Goal: Task Accomplishment & Management: Manage account settings

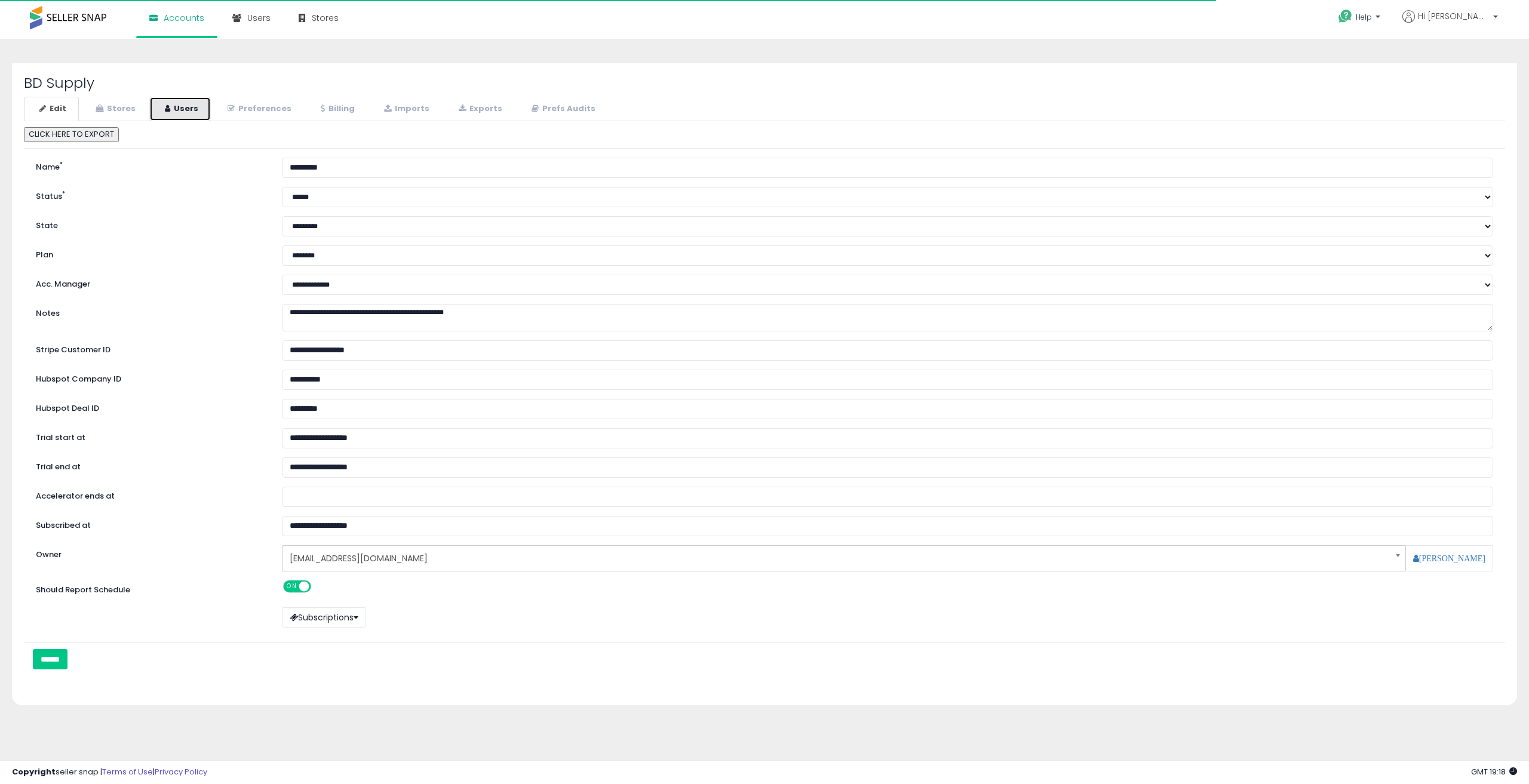
click at [176, 119] on link "Users" at bounding box center [180, 108] width 62 height 24
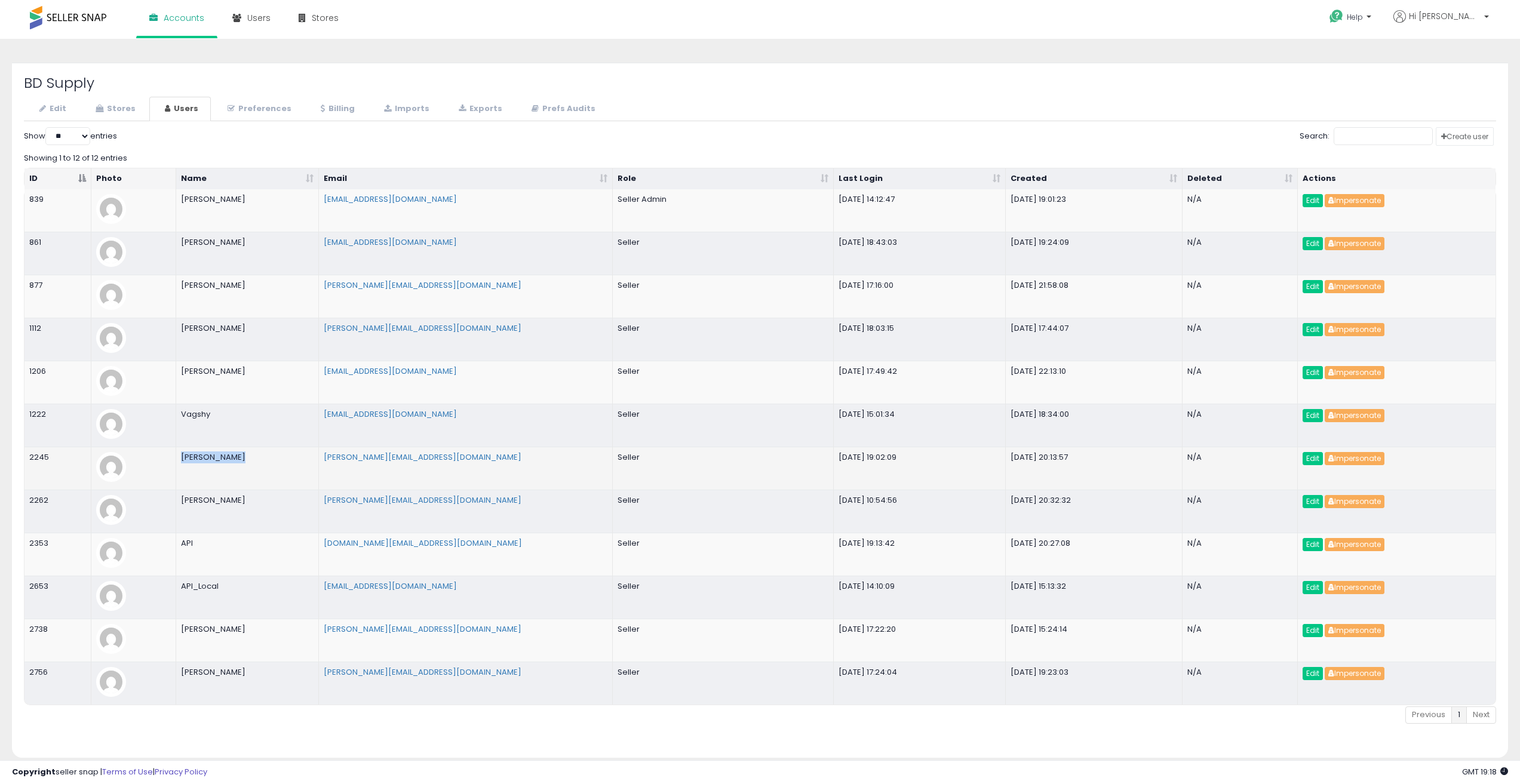
drag, startPoint x: 176, startPoint y: 451, endPoint x: 250, endPoint y: 455, distance: 74.1
click at [242, 455] on td "Karl Gatab_va" at bounding box center [247, 468] width 142 height 43
click at [1351, 461] on button "Impersonate" at bounding box center [1354, 459] width 60 height 14
click at [238, 460] on td "Karl Gatab_va" at bounding box center [247, 468] width 142 height 43
drag, startPoint x: 205, startPoint y: 461, endPoint x: 180, endPoint y: 462, distance: 25.0
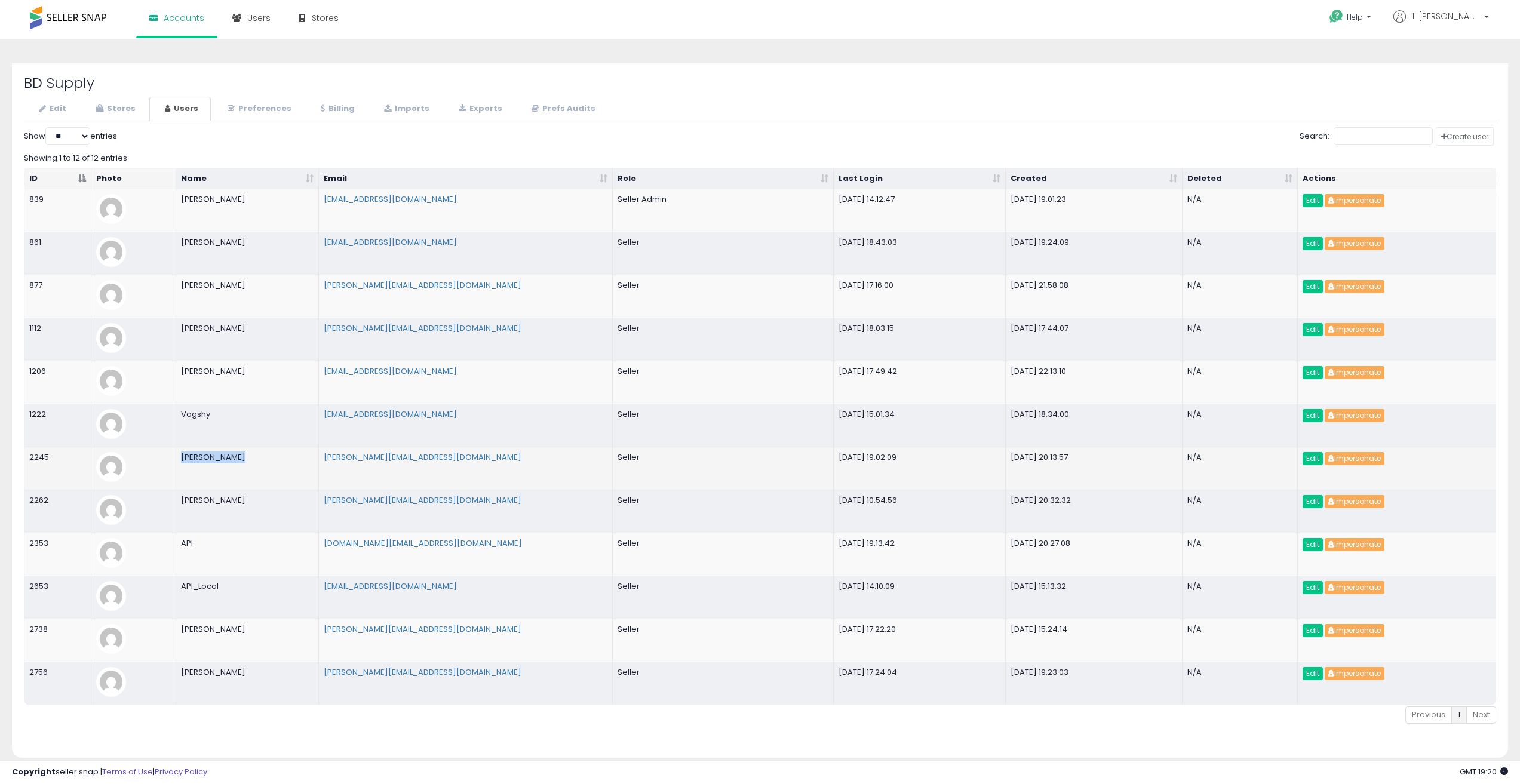
click at [180, 462] on td "Karl Gatab_va" at bounding box center [247, 468] width 142 height 43
copy td "Karl Gatab_va"
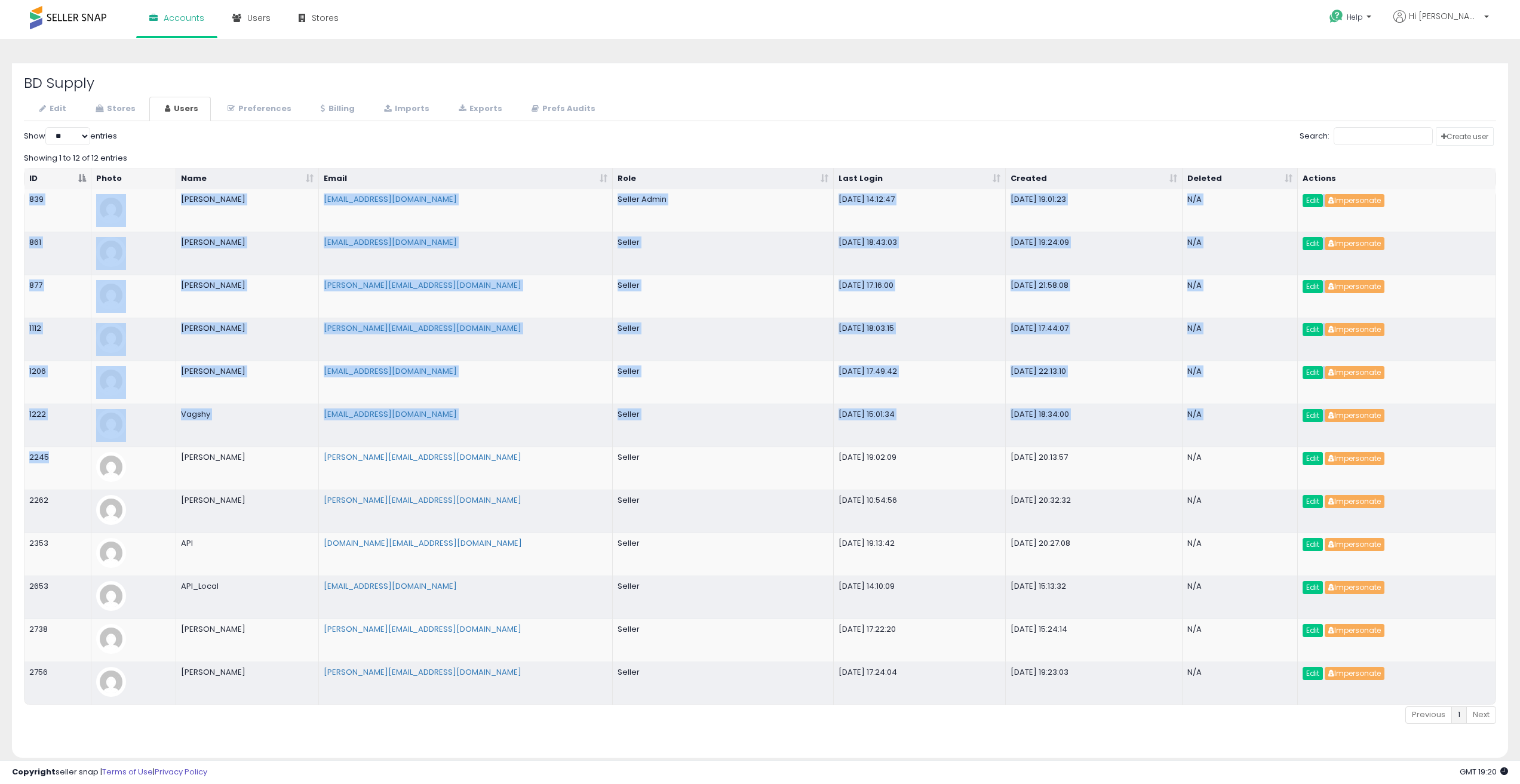
drag, startPoint x: 56, startPoint y: 457, endPoint x: 15, endPoint y: 456, distance: 41.0
click at [15, 456] on div "BD Supply Edit Stores Users Preferences Billing *" at bounding box center [760, 410] width 1495 height 695
click at [38, 460] on td "2245" at bounding box center [57, 468] width 67 height 43
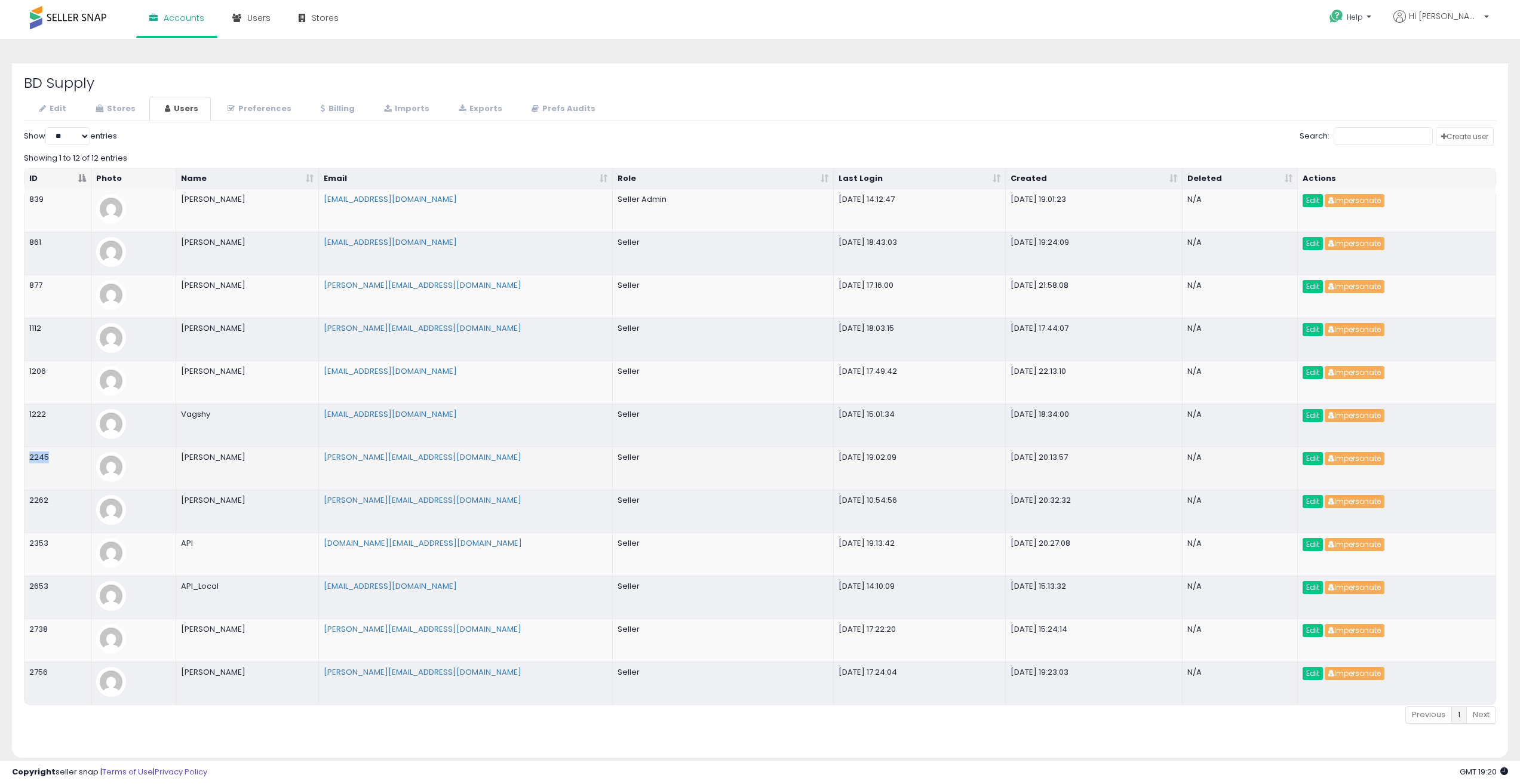
click at [38, 460] on td "2245" at bounding box center [57, 468] width 67 height 43
click at [707, 198] on tr "839 Yosef Korn ykorn@mtatrading.com Seller Admin 2025-08-11 14:12:47 2020-05-12…" at bounding box center [760, 210] width 1471 height 42
drag, startPoint x: 228, startPoint y: 459, endPoint x: 253, endPoint y: 461, distance: 25.1
click at [253, 461] on td "Karl Gatab_va" at bounding box center [247, 468] width 142 height 43
click at [1363, 461] on button "Impersonate" at bounding box center [1354, 459] width 60 height 14
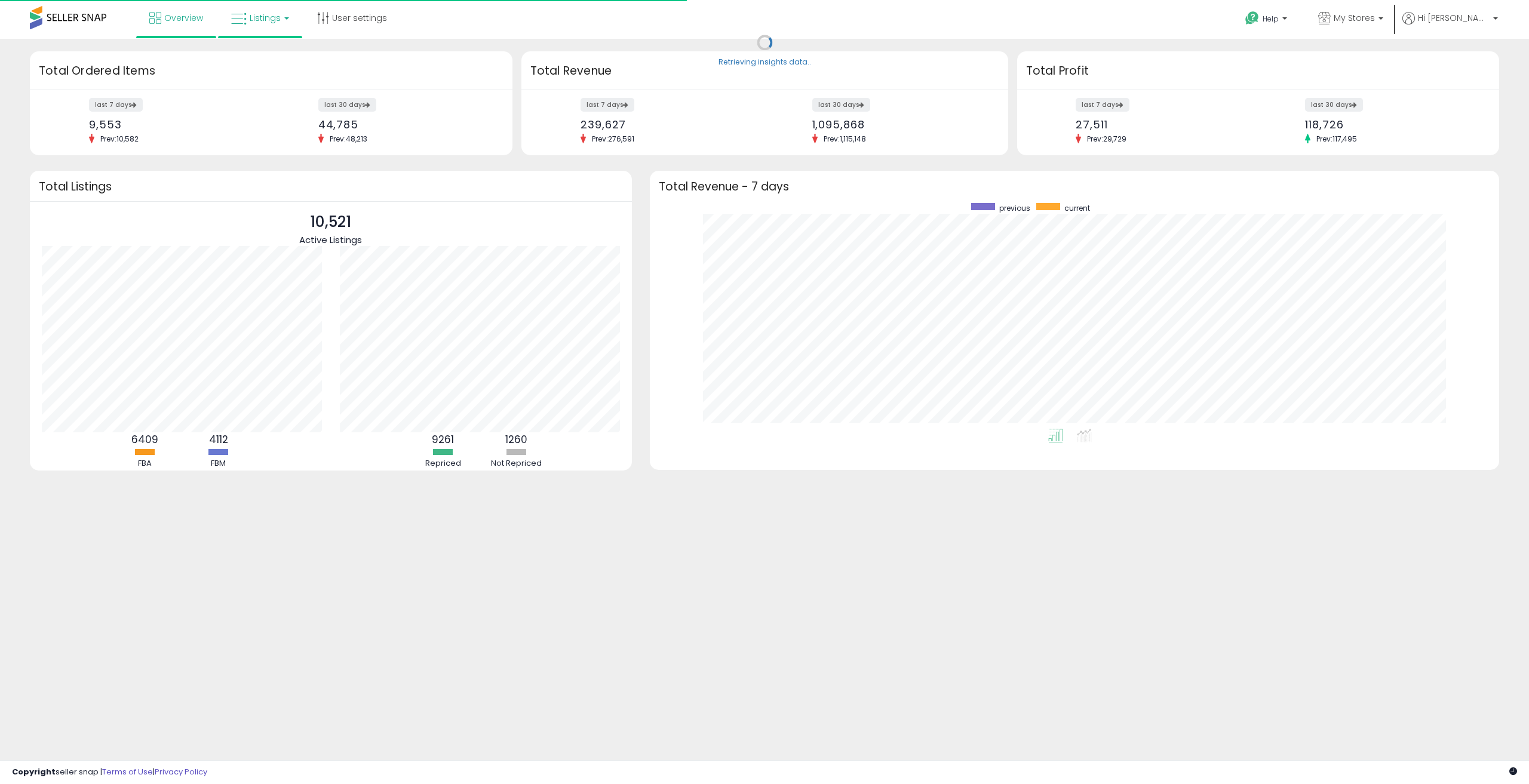
click at [272, 19] on span "Listings" at bounding box center [265, 18] width 31 height 12
click at [374, 16] on link "User settings" at bounding box center [352, 18] width 88 height 35
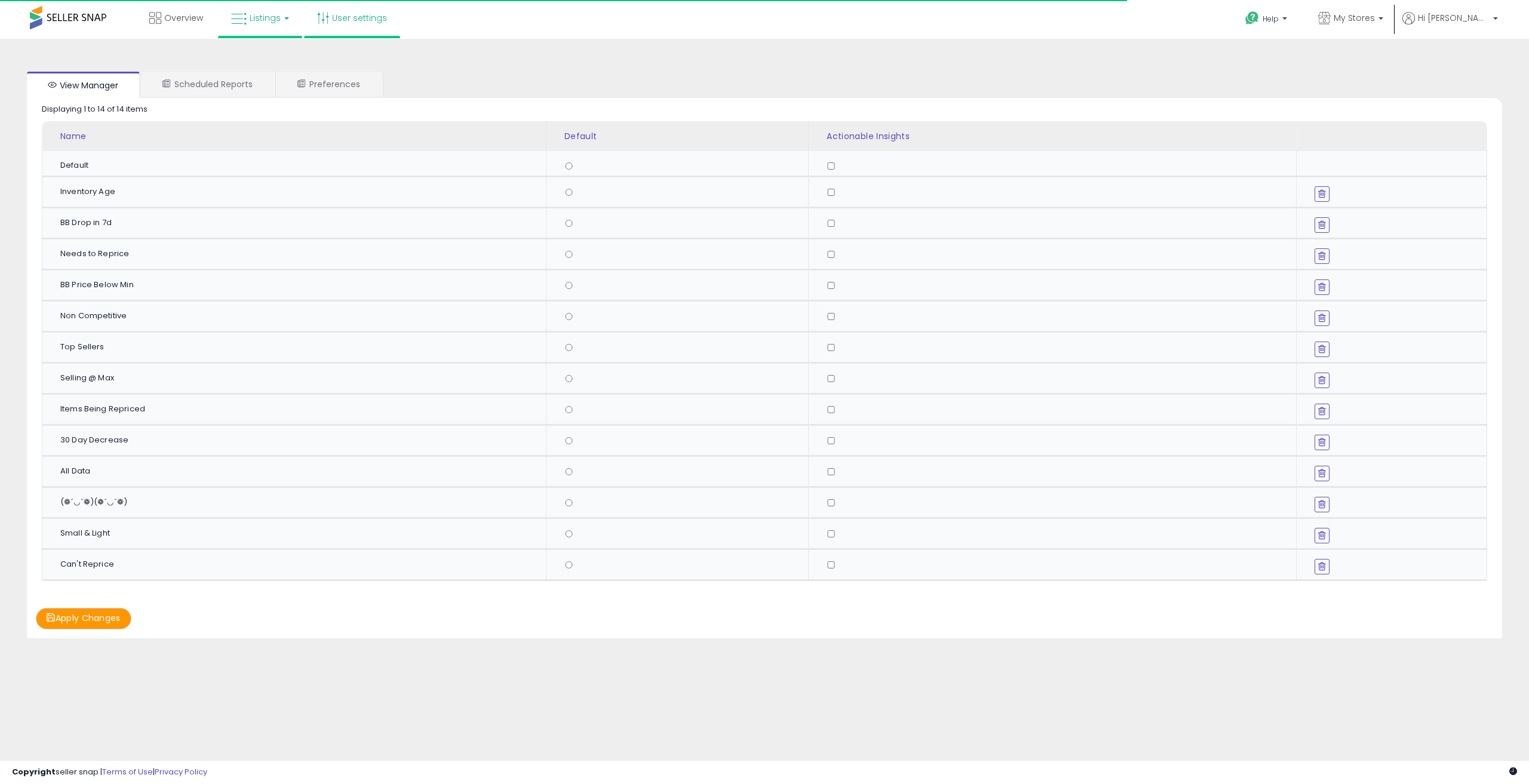
click at [284, 23] on link "Listings" at bounding box center [260, 18] width 76 height 35
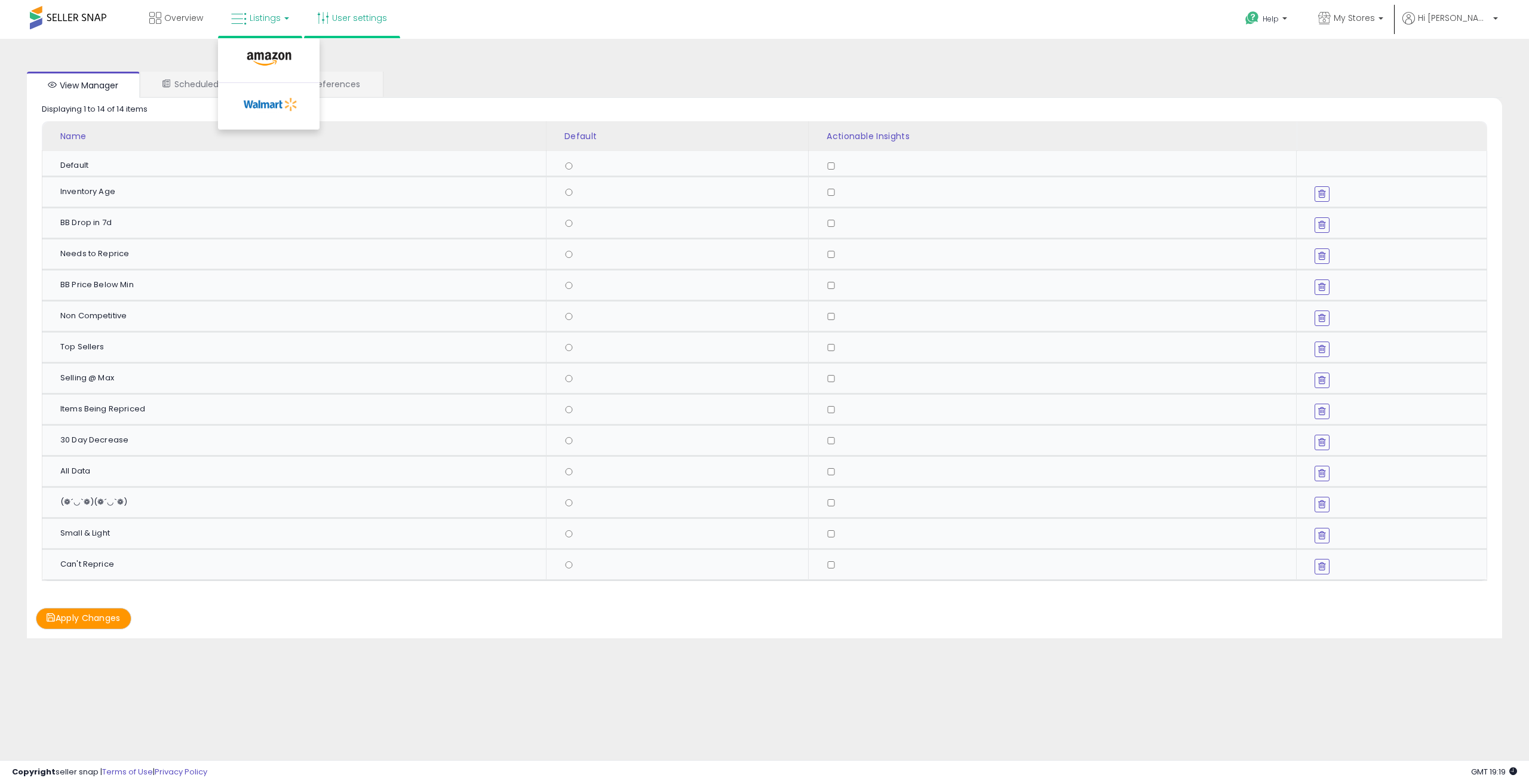
click at [716, 47] on div "View Manager Scheduled Reports Preferences Retrieving graph data.. Displaying 1…" at bounding box center [764, 378] width 1529 height 680
click at [1489, 17] on span "Hi Karl" at bounding box center [1454, 18] width 72 height 12
click at [1489, 16] on span "Hi Karl" at bounding box center [1454, 18] width 72 height 12
click at [287, 9] on link "Listings" at bounding box center [260, 18] width 76 height 35
click at [254, 52] on icon at bounding box center [269, 59] width 52 height 15
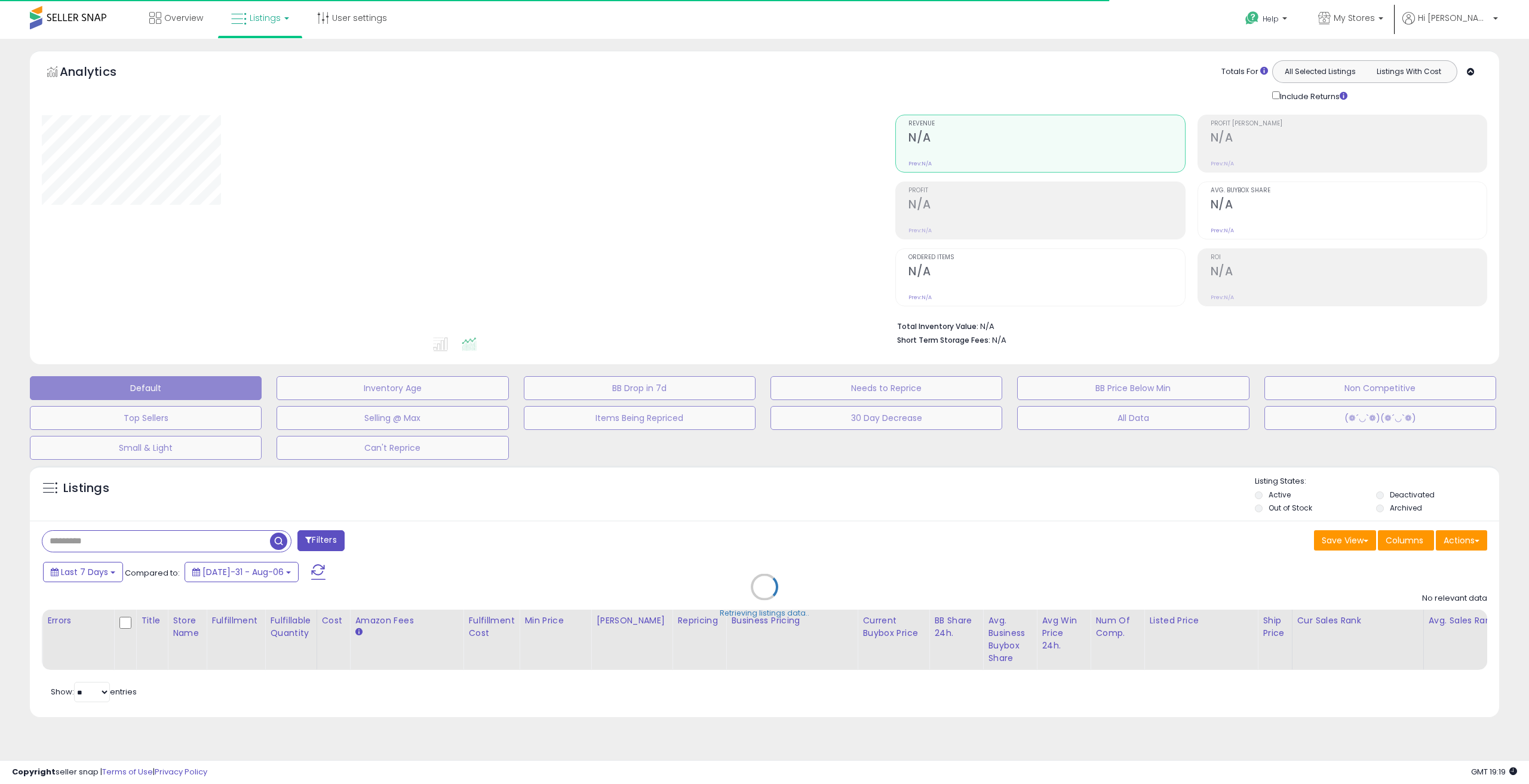
click at [281, 22] on link "Listings" at bounding box center [260, 18] width 76 height 35
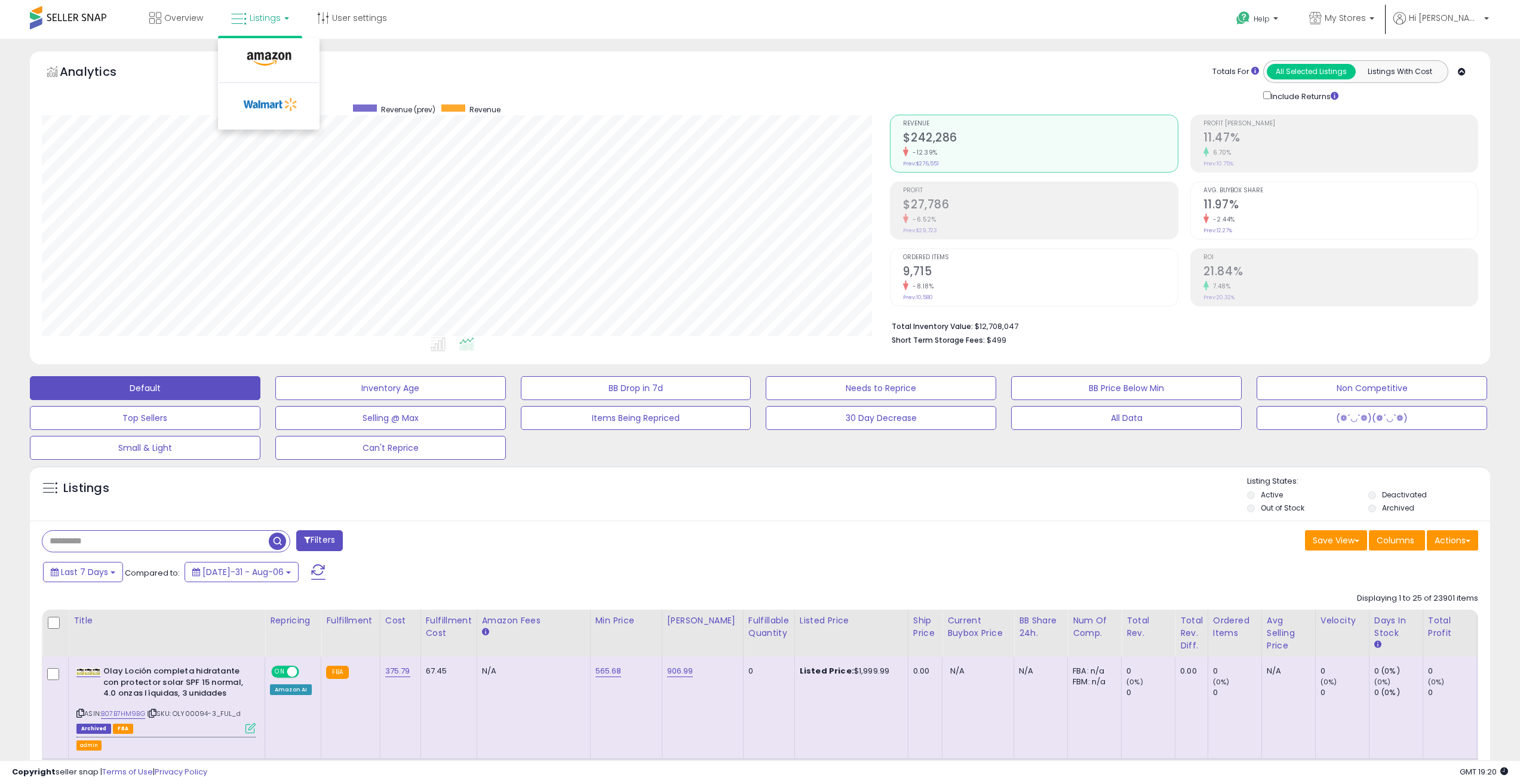
scroll to position [245, 848]
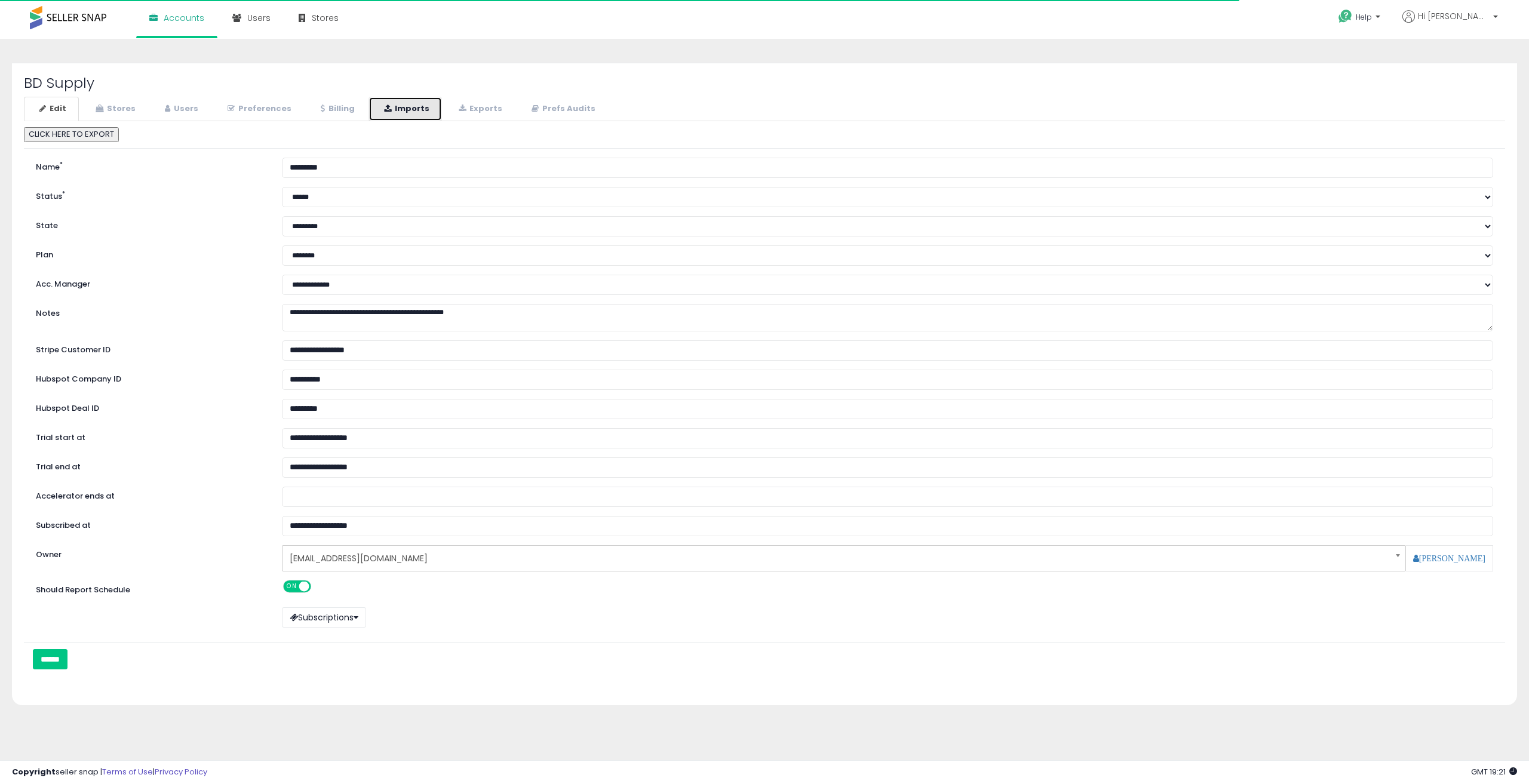
click at [390, 117] on link "Imports" at bounding box center [405, 108] width 74 height 24
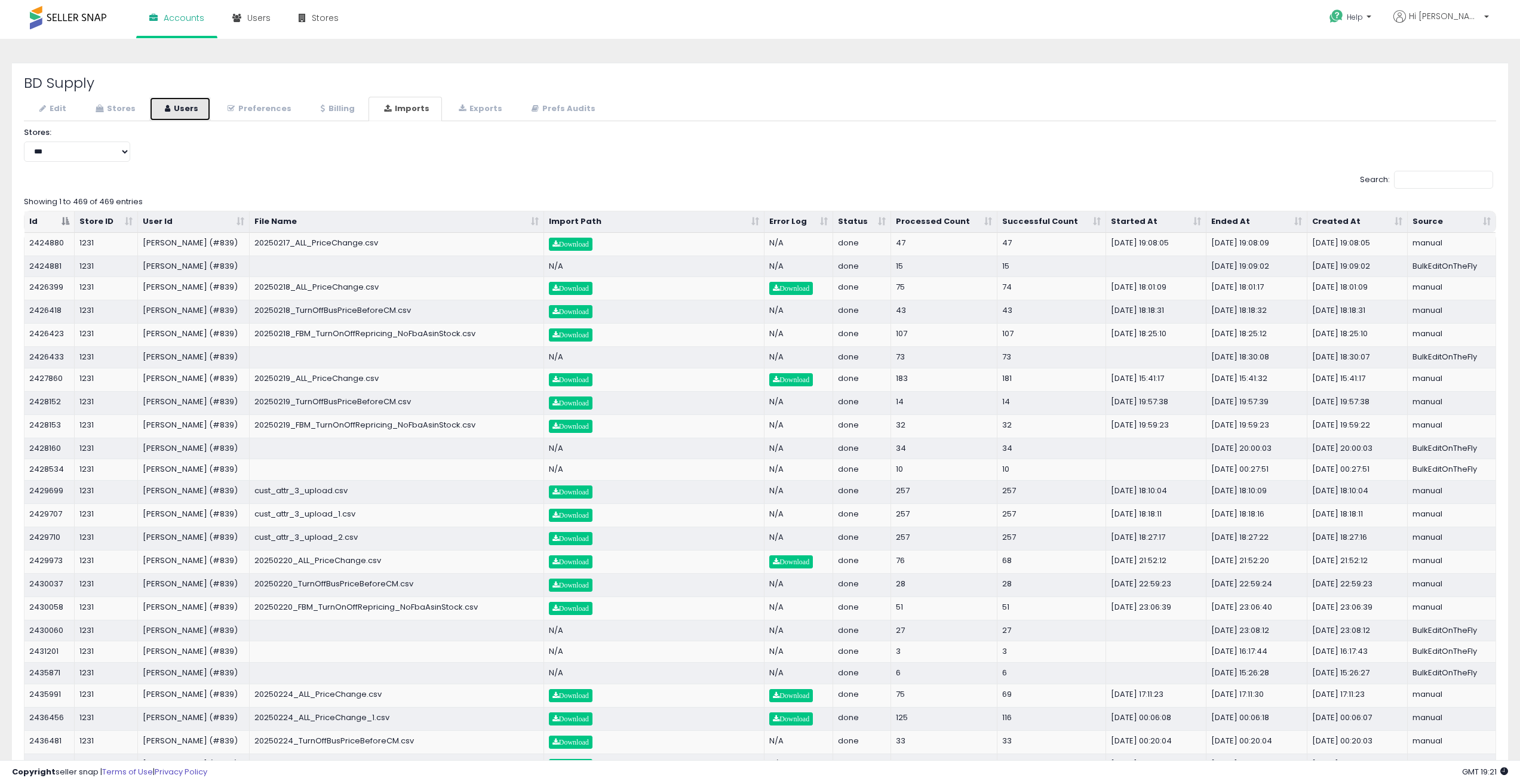
click at [170, 107] on link "Users" at bounding box center [180, 108] width 62 height 24
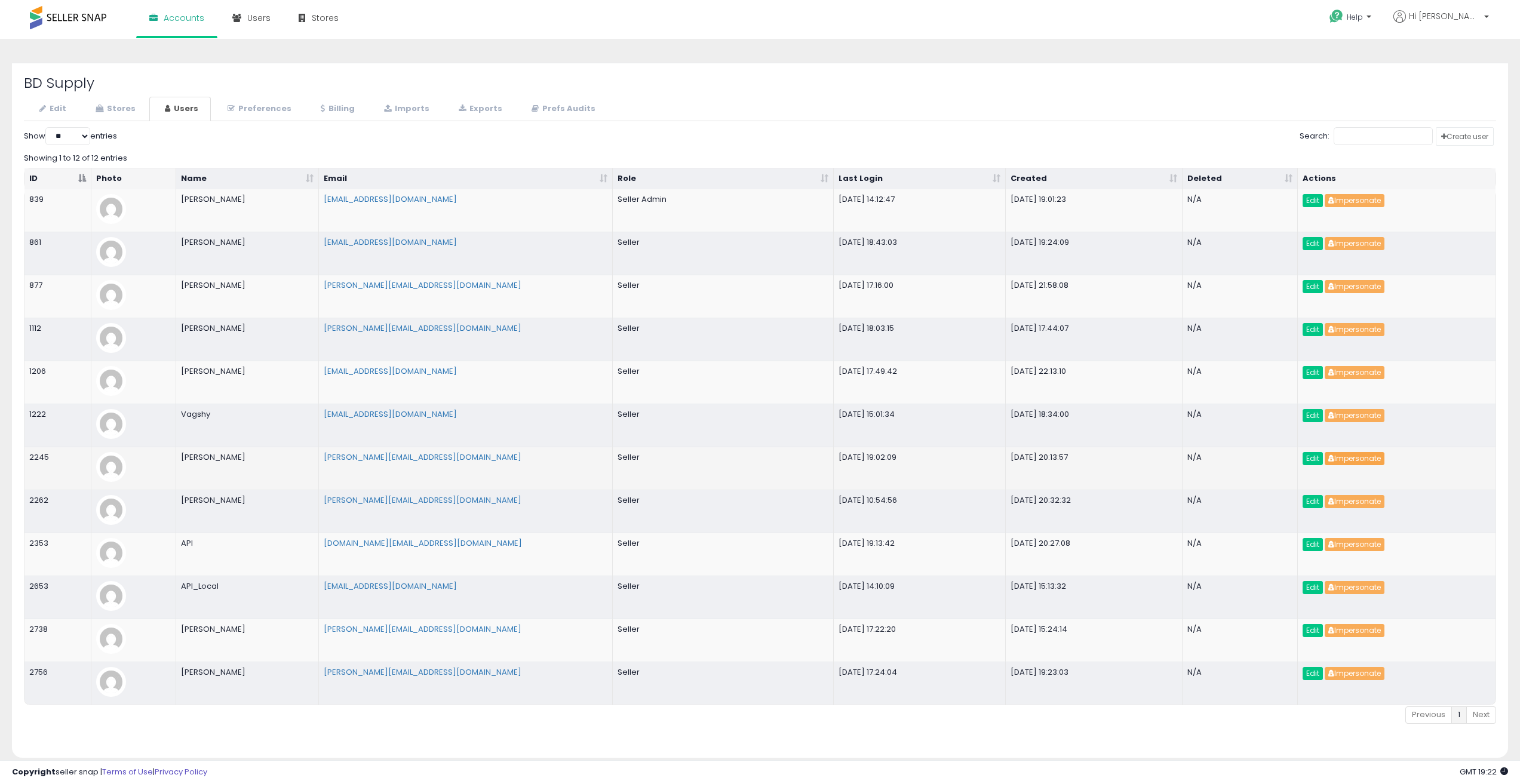
click at [1352, 463] on button "Impersonate" at bounding box center [1354, 459] width 60 height 14
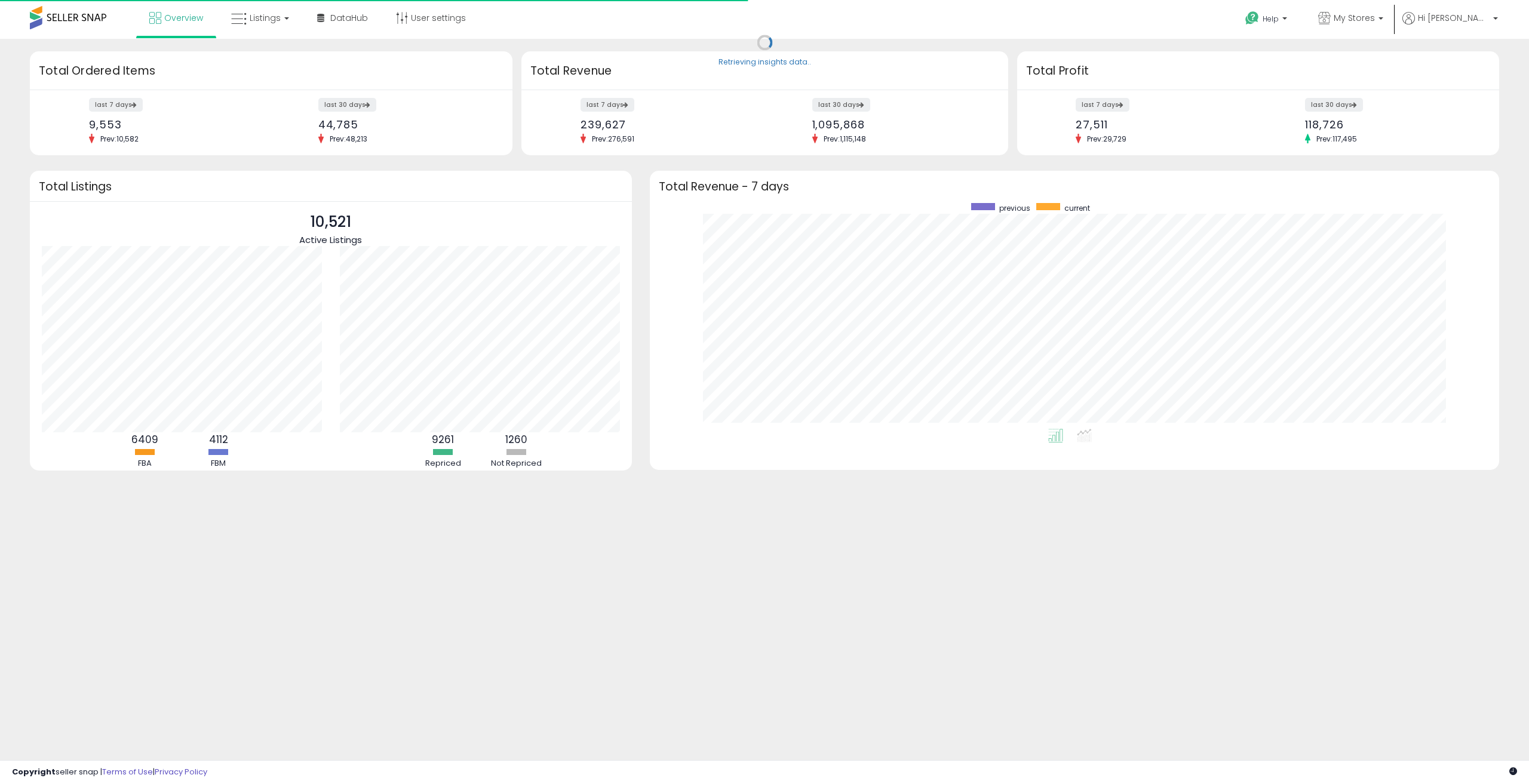
scroll to position [226, 826]
drag, startPoint x: 512, startPoint y: 242, endPoint x: 508, endPoint y: 231, distance: 11.7
click at [512, 237] on div "10,521 Active Listings" at bounding box center [330, 228] width 578 height 35
